Goal: Find specific page/section: Find specific page/section

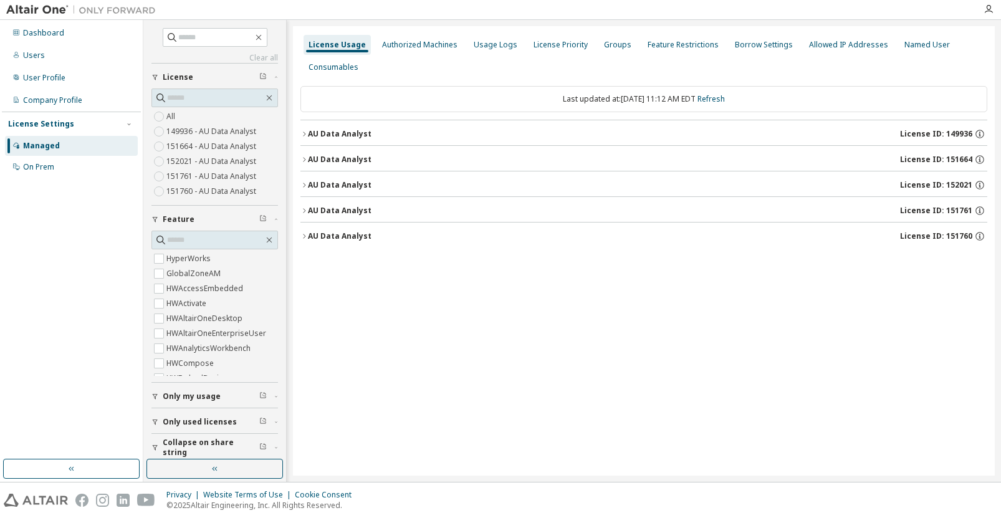
click at [348, 184] on div "AU Data Analyst" at bounding box center [340, 185] width 64 height 10
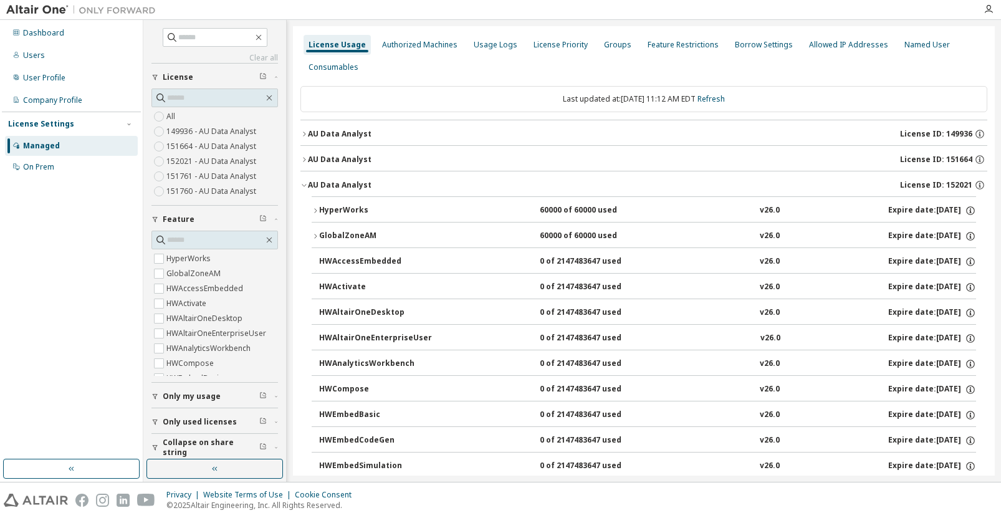
click at [364, 212] on div "HyperWorks" at bounding box center [375, 210] width 112 height 11
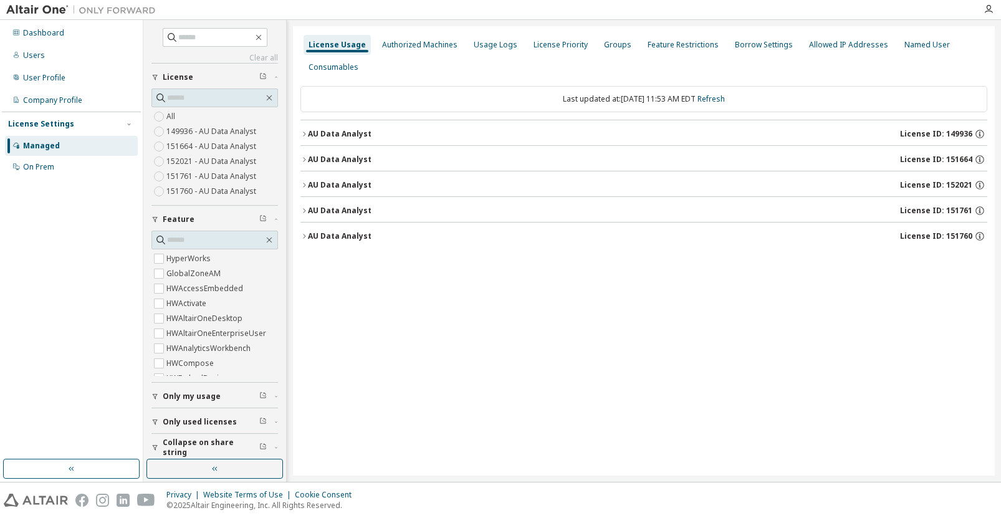
click at [352, 186] on div "AU Data Analyst" at bounding box center [340, 185] width 64 height 10
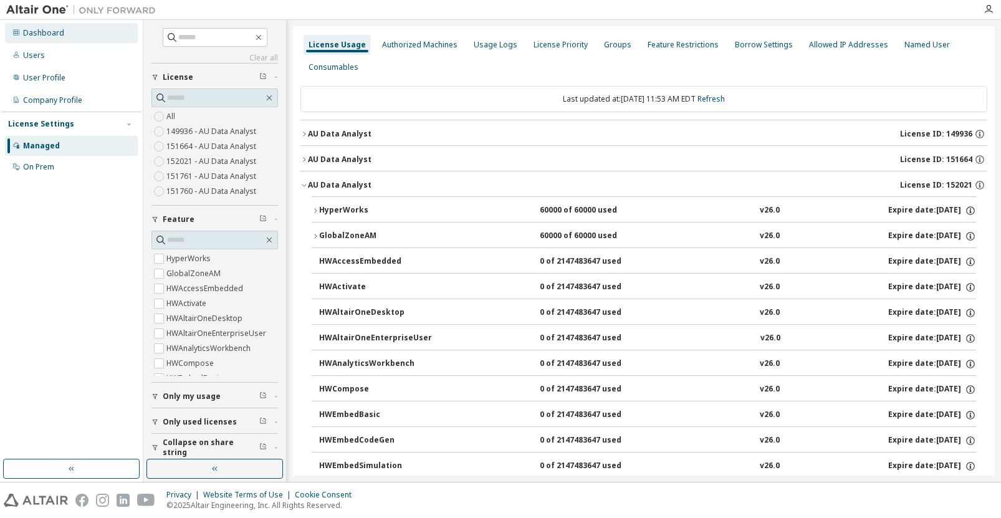
click at [60, 34] on div "Dashboard" at bounding box center [43, 33] width 41 height 10
